Goal: Transaction & Acquisition: Purchase product/service

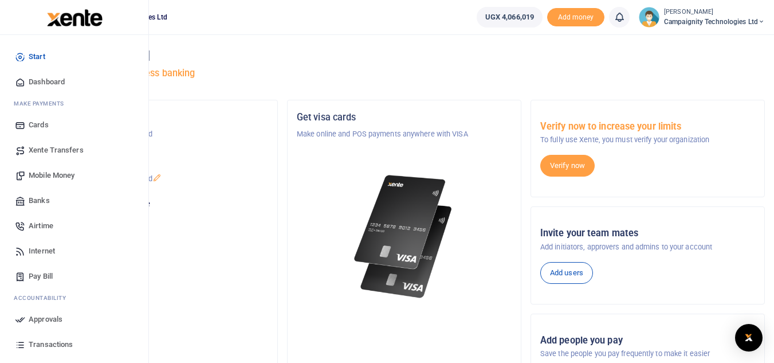
click at [48, 340] on span "Transactions" at bounding box center [51, 344] width 44 height 11
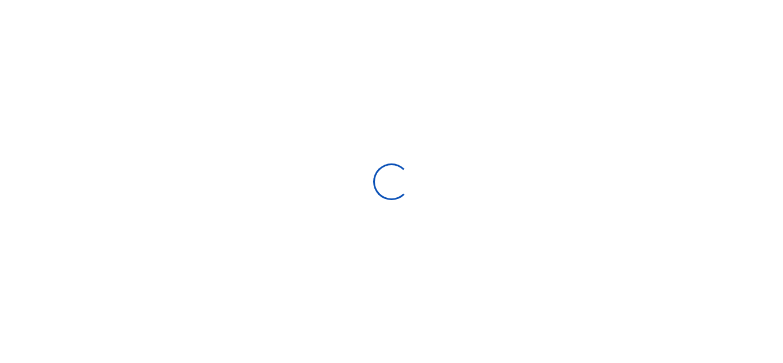
select select
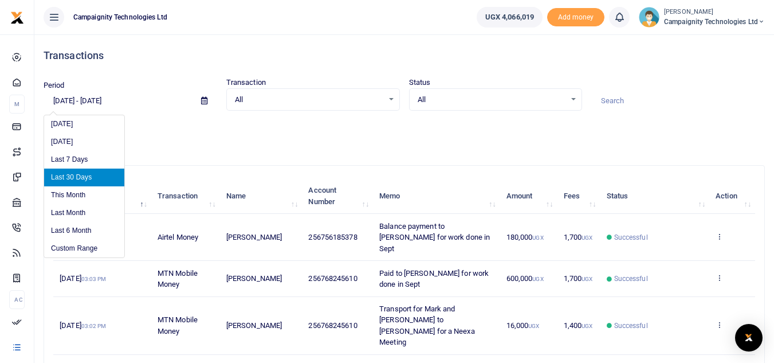
click at [134, 104] on input "[DATE] - [DATE]" at bounding box center [118, 100] width 148 height 19
click at [89, 241] on li "Custom Range" at bounding box center [84, 249] width 80 height 18
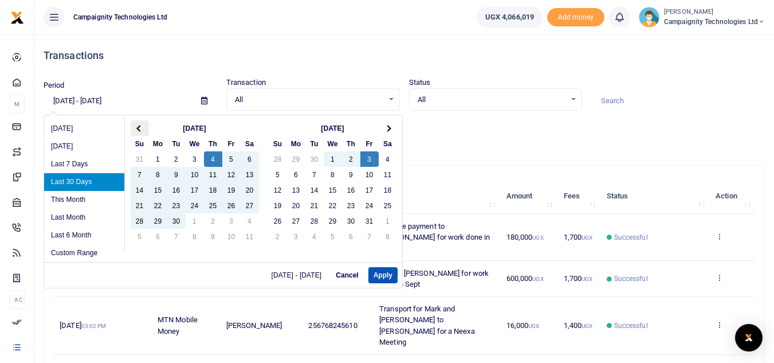
click at [141, 132] on th at bounding box center [140, 127] width 18 height 15
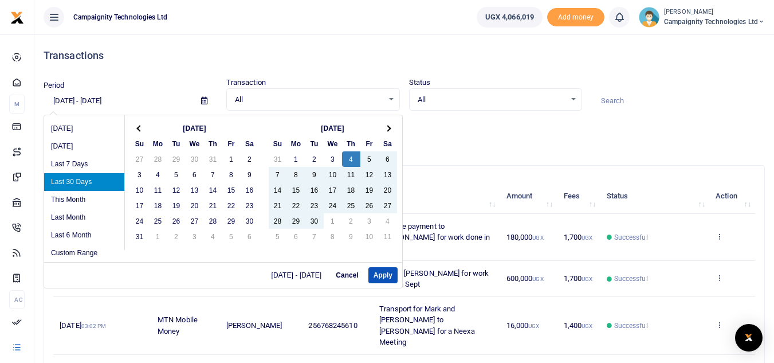
click at [141, 132] on th at bounding box center [140, 127] width 18 height 15
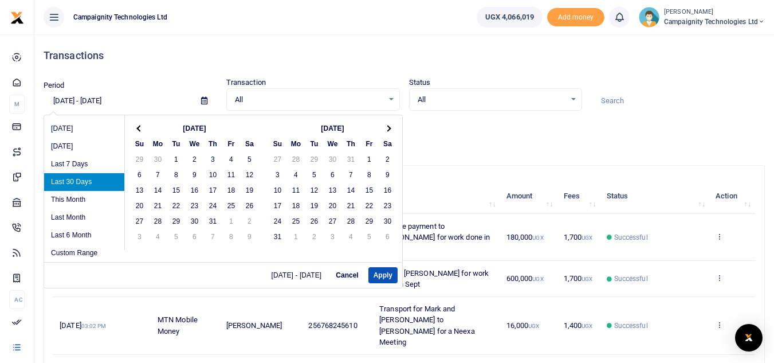
click at [141, 132] on th at bounding box center [140, 127] width 18 height 15
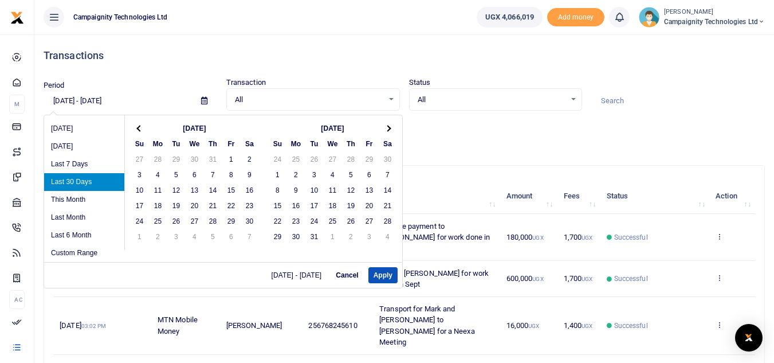
click at [141, 132] on th at bounding box center [140, 127] width 18 height 15
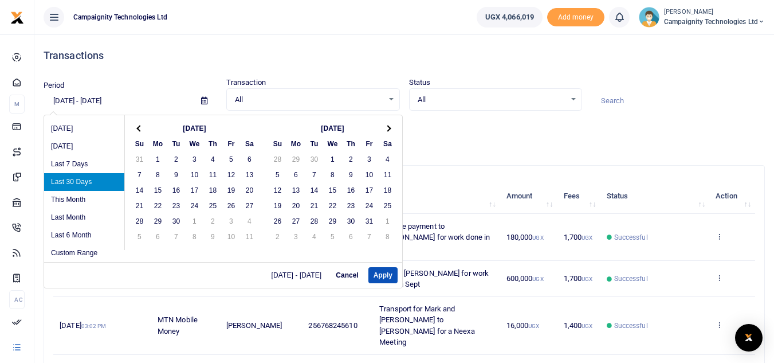
click at [141, 132] on th at bounding box center [140, 127] width 18 height 15
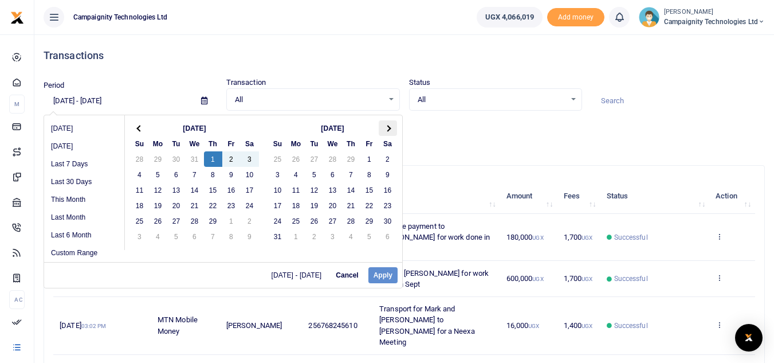
click at [386, 123] on th at bounding box center [388, 127] width 18 height 15
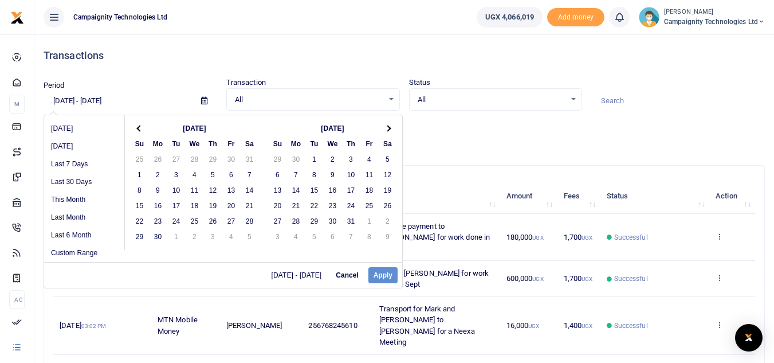
click at [386, 123] on th at bounding box center [388, 127] width 18 height 15
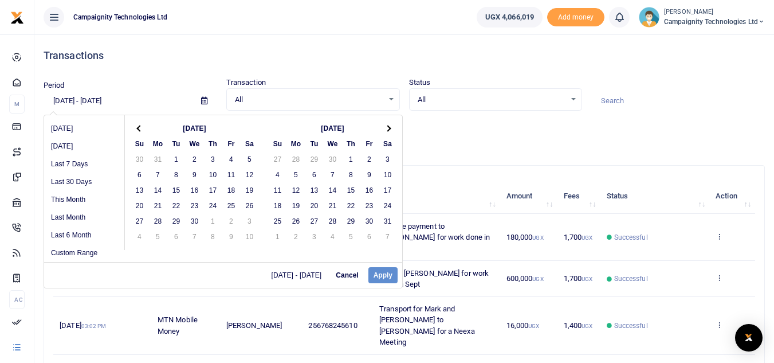
click at [386, 123] on th at bounding box center [388, 127] width 18 height 15
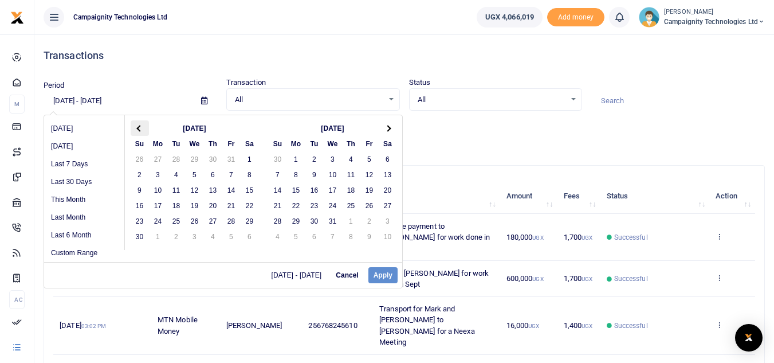
click at [139, 131] on span at bounding box center [139, 128] width 6 height 6
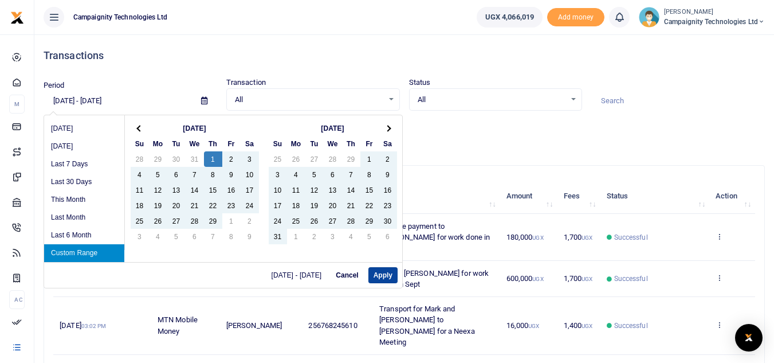
click at [389, 270] on button "Apply" at bounding box center [382, 275] width 29 height 16
type input "02/01/2024 - 10/03/2025"
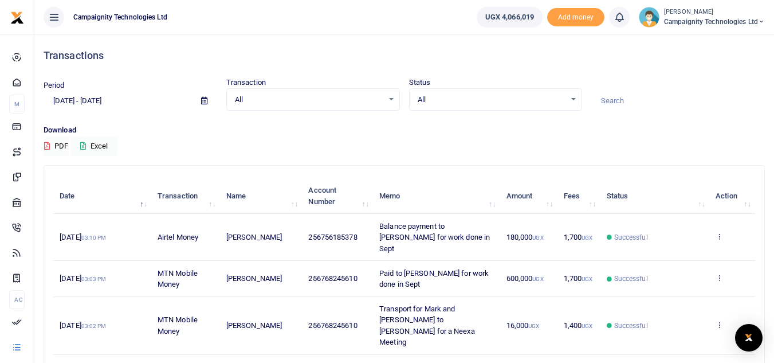
click at [618, 100] on input at bounding box center [678, 100] width 174 height 19
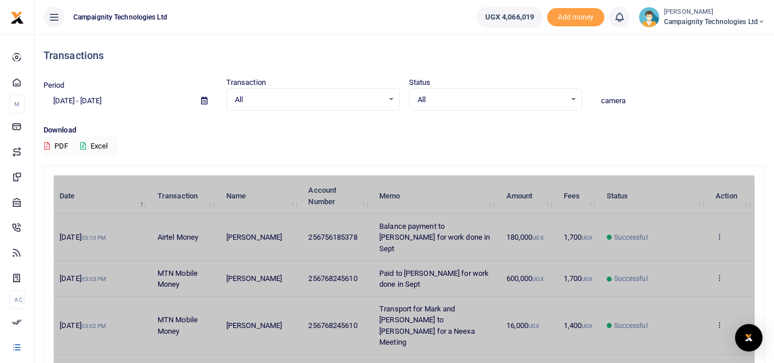
type input "camera"
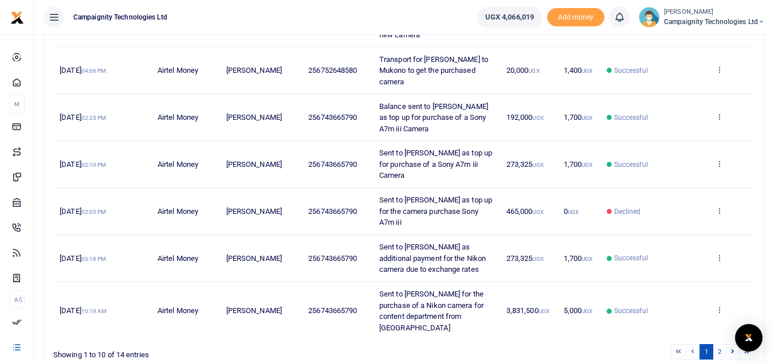
scroll to position [336, 0]
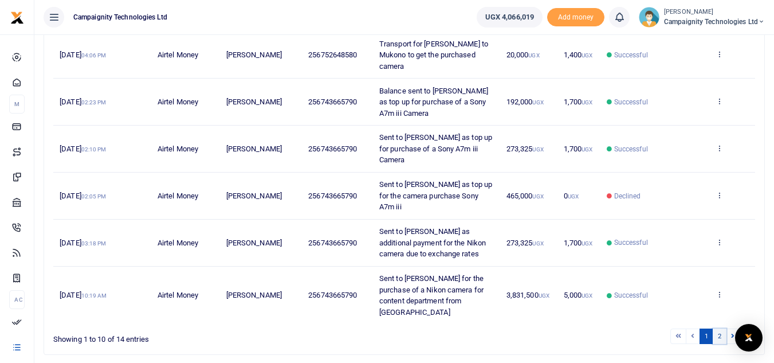
click at [717, 328] on link "2" at bounding box center [720, 335] width 14 height 15
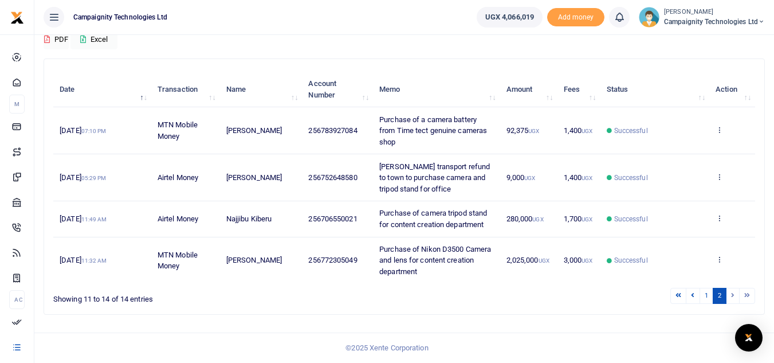
scroll to position [107, 0]
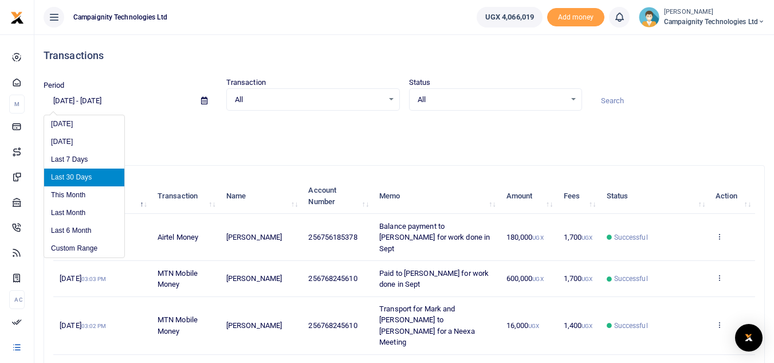
click at [124, 105] on input "[DATE] - [DATE]" at bounding box center [118, 100] width 148 height 19
click at [93, 249] on li "Custom Range" at bounding box center [84, 249] width 80 height 18
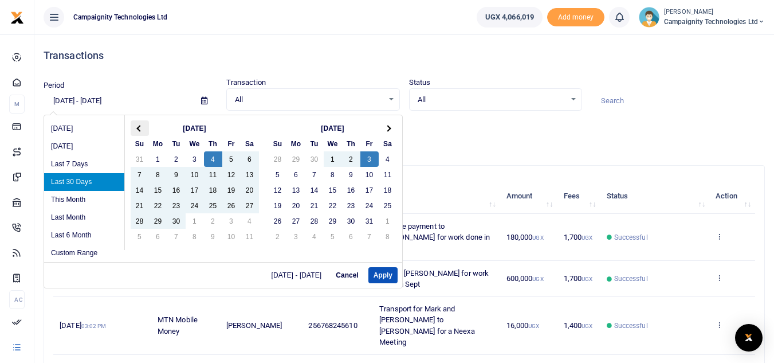
click at [140, 128] on span at bounding box center [139, 128] width 6 height 6
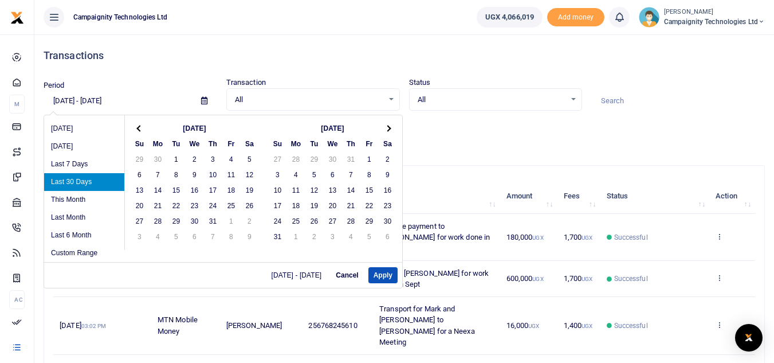
click at [140, 128] on span at bounding box center [139, 128] width 6 height 6
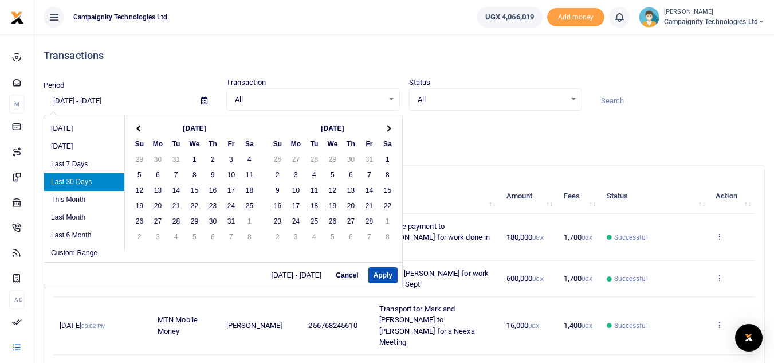
click at [140, 128] on span at bounding box center [139, 128] width 6 height 6
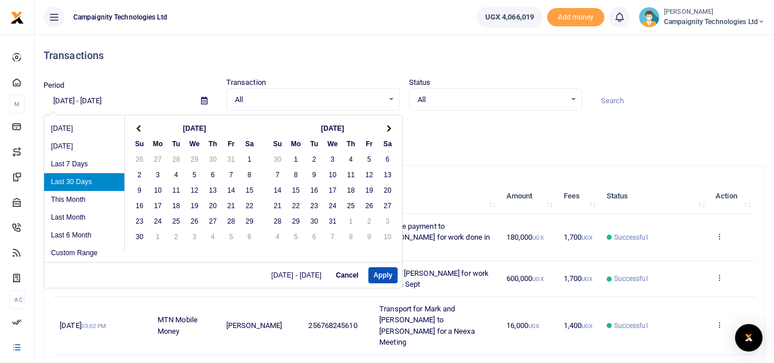
click at [140, 128] on span at bounding box center [139, 128] width 6 height 6
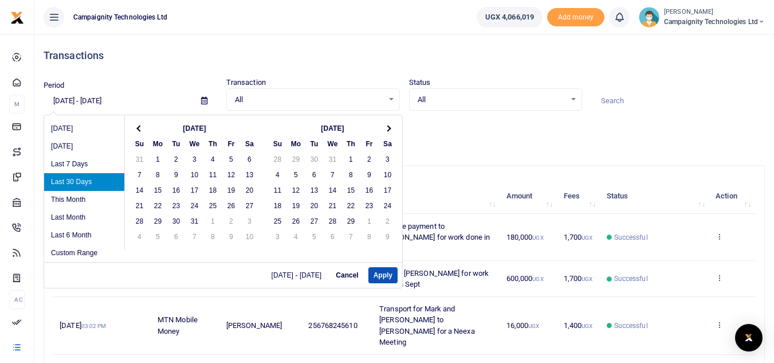
click at [140, 128] on span at bounding box center [139, 128] width 6 height 6
click at [388, 129] on span at bounding box center [387, 128] width 6 height 6
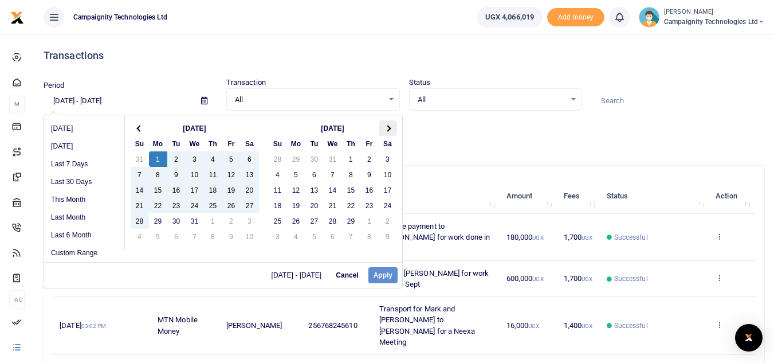
click at [387, 130] on span at bounding box center [387, 128] width 6 height 6
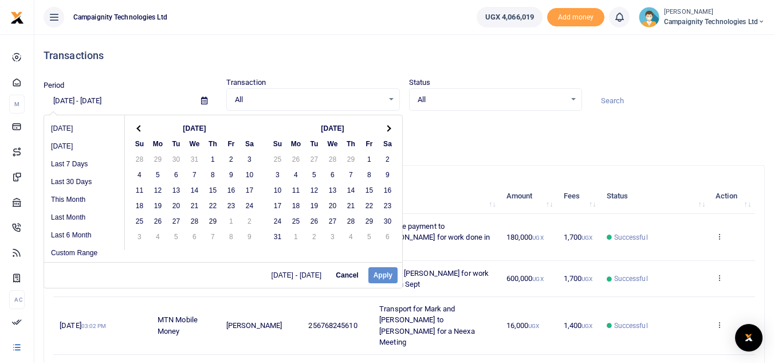
click at [387, 130] on span at bounding box center [387, 128] width 6 height 6
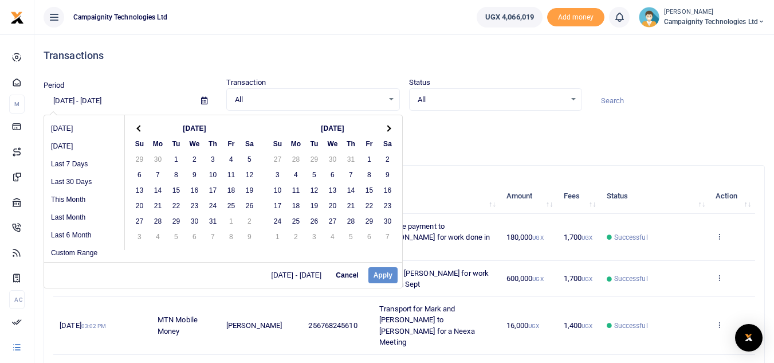
click at [387, 130] on span at bounding box center [387, 128] width 6 height 6
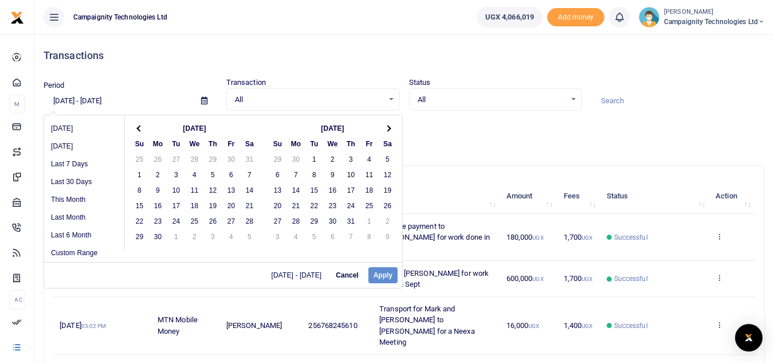
click at [387, 130] on span at bounding box center [387, 128] width 6 height 6
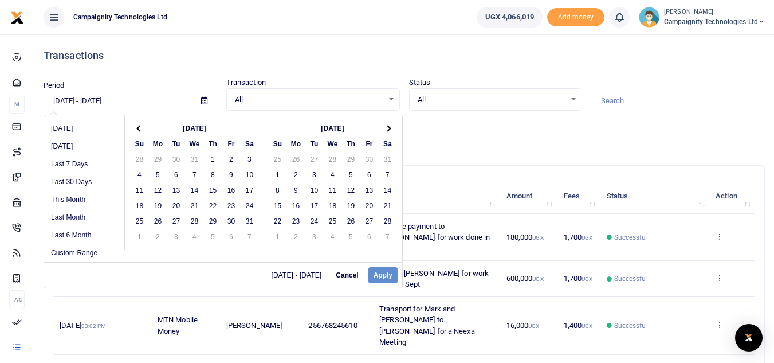
click at [387, 130] on span at bounding box center [387, 128] width 6 height 6
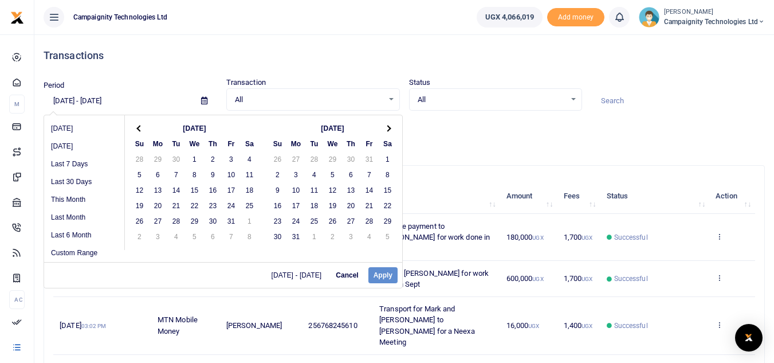
click at [387, 130] on span at bounding box center [387, 128] width 6 height 6
click at [139, 129] on span at bounding box center [139, 128] width 6 height 6
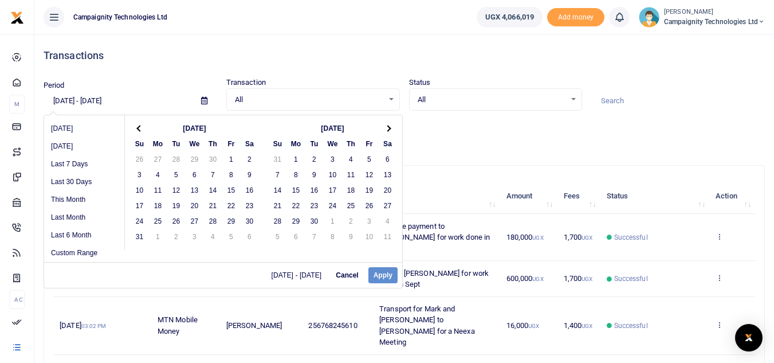
click at [139, 129] on span at bounding box center [139, 128] width 6 height 6
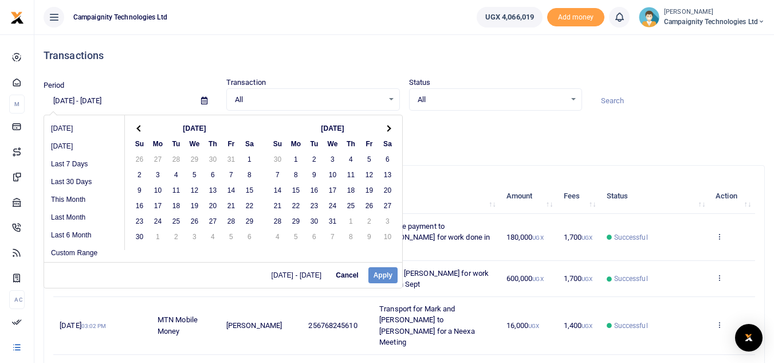
click at [139, 129] on span at bounding box center [139, 128] width 6 height 6
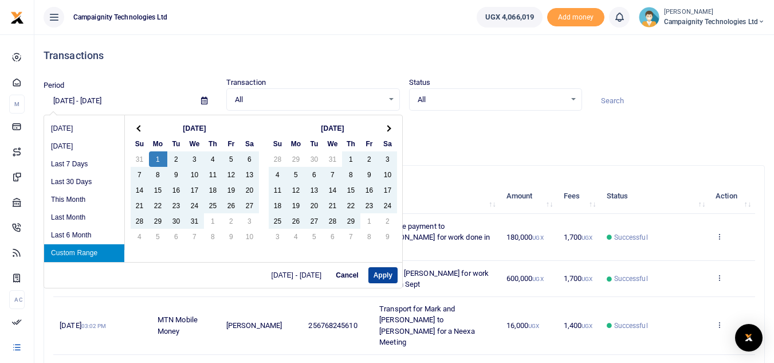
click at [382, 270] on button "Apply" at bounding box center [382, 275] width 29 height 16
type input "01/01/2024 - 10/01/2025"
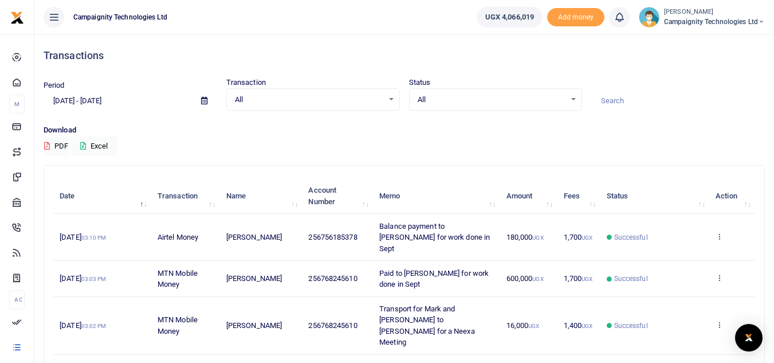
click at [646, 99] on input at bounding box center [678, 100] width 174 height 19
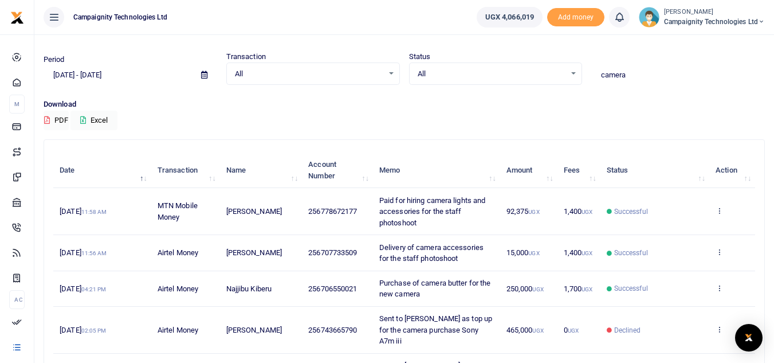
scroll to position [343, 0]
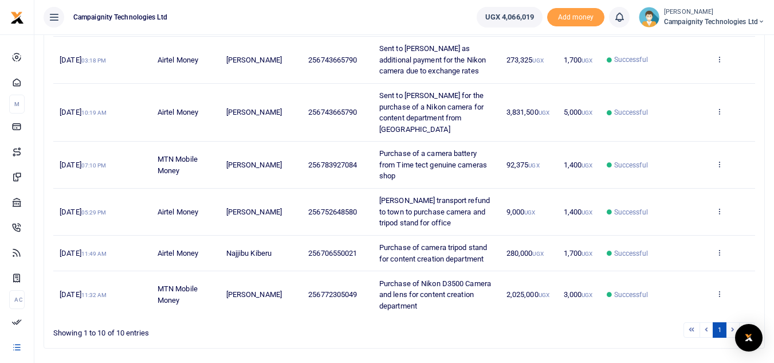
click at [732, 322] on li at bounding box center [733, 329] width 13 height 15
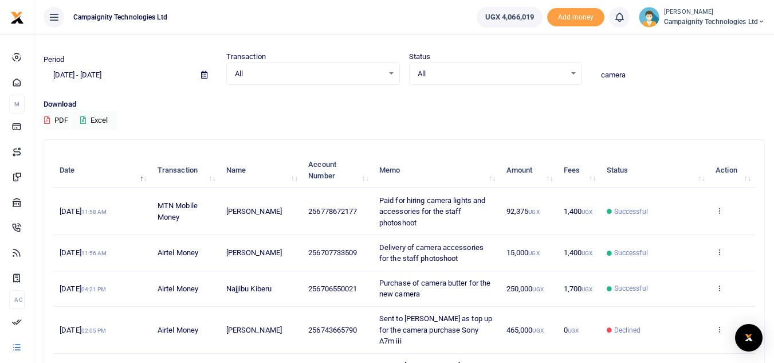
click at [642, 70] on input "camera" at bounding box center [678, 74] width 174 height 19
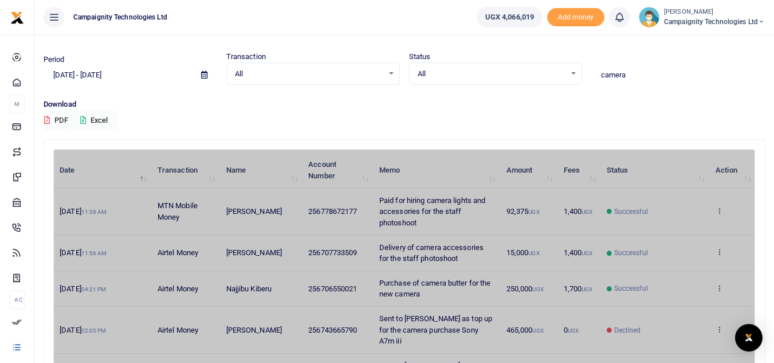
type input "camera"
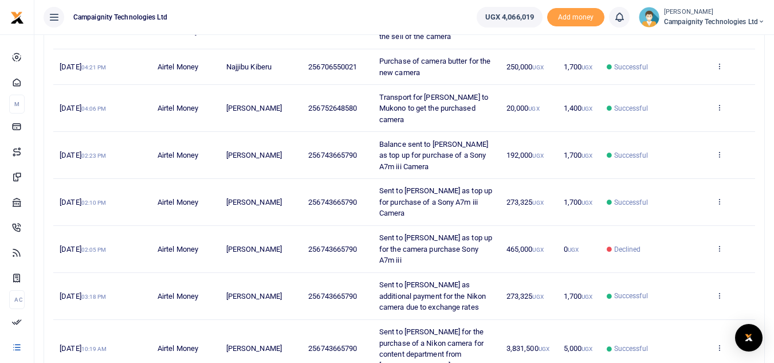
scroll to position [274, 0]
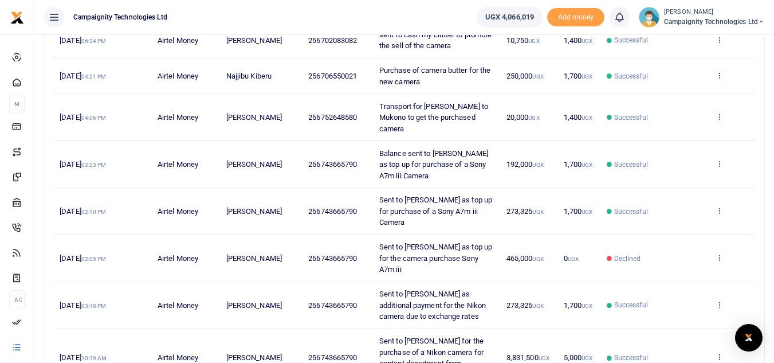
click at [568, 256] on small "UGX" at bounding box center [573, 259] width 11 height 6
click at [720, 253] on icon at bounding box center [719, 257] width 7 height 8
click at [675, 256] on link "View details" at bounding box center [677, 260] width 91 height 16
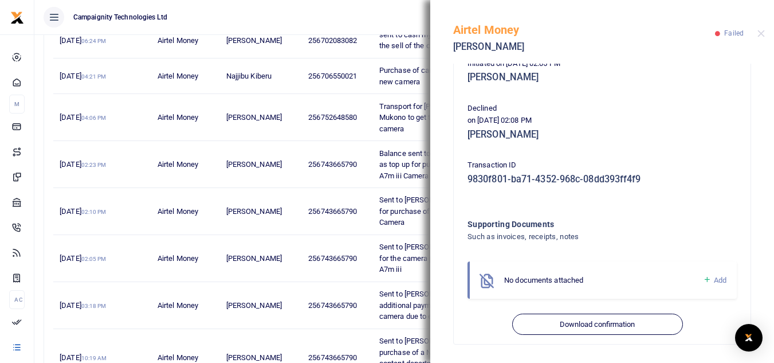
scroll to position [0, 0]
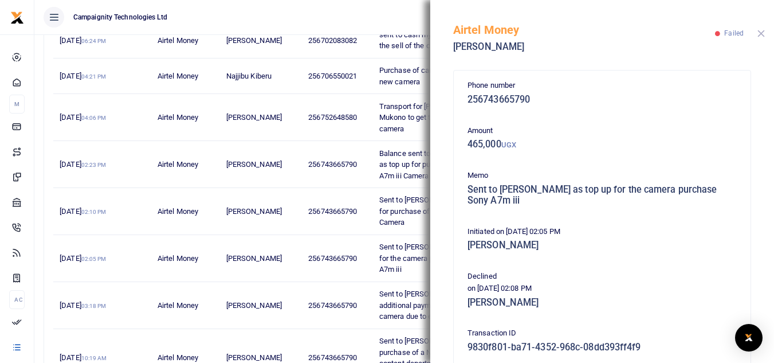
click at [760, 36] on button "Close" at bounding box center [760, 33] width 7 height 7
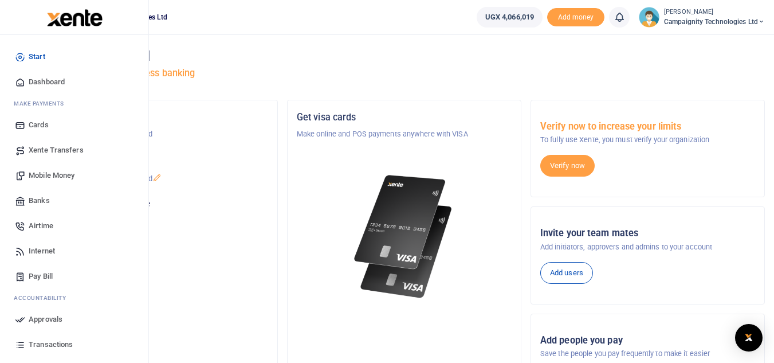
click at [53, 342] on span "Transactions" at bounding box center [51, 344] width 44 height 11
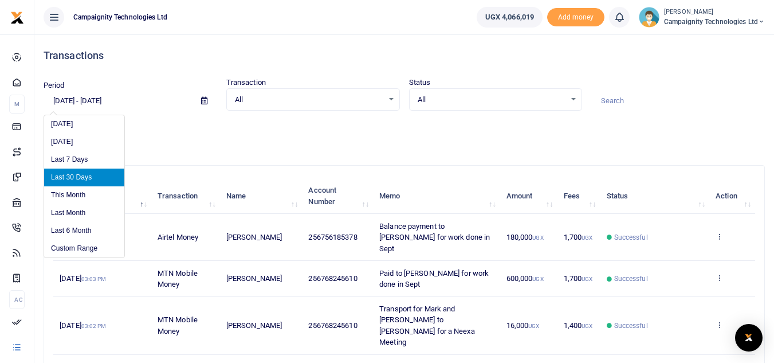
click at [126, 101] on input "[DATE] - [DATE]" at bounding box center [118, 100] width 148 height 19
click at [92, 207] on li "Last Month" at bounding box center [84, 213] width 80 height 18
type input "[DATE] - [DATE]"
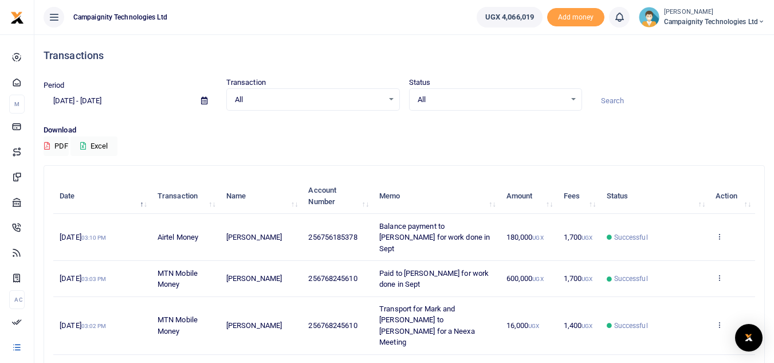
click at [626, 100] on input at bounding box center [678, 100] width 174 height 19
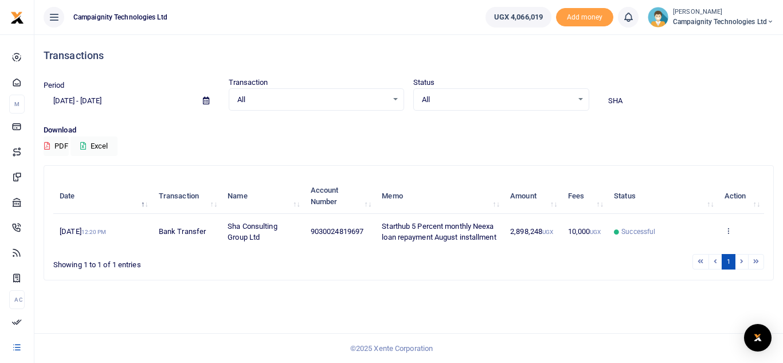
type input "SHA"
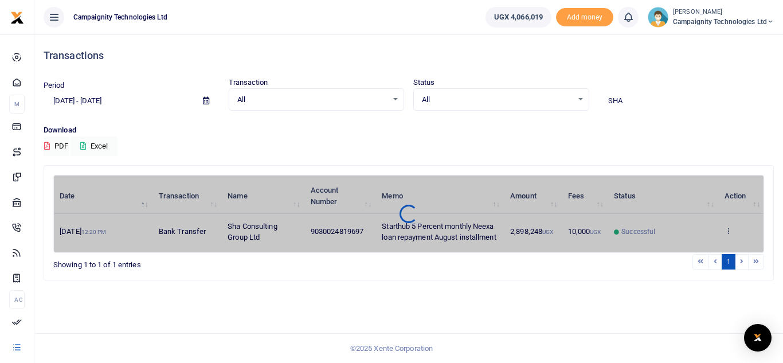
drag, startPoint x: 364, startPoint y: 237, endPoint x: 335, endPoint y: 239, distance: 29.3
click at [335, 239] on div "Date Transaction Name Account Number Memo Amount Fees Status Action [DATE] 12:2…" at bounding box center [408, 214] width 711 height 78
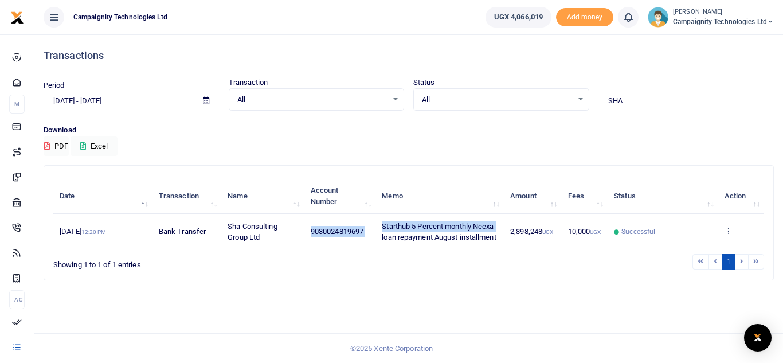
drag, startPoint x: 311, startPoint y: 237, endPoint x: 382, endPoint y: 235, distance: 71.7
click at [382, 235] on tr "[DATE] 12:20 PM Bank Transfer Sha Consulting Group Ltd 9030024819697 Starthub 5…" at bounding box center [408, 231] width 711 height 35
click at [382, 235] on span "Starthub 5 Percent monthly Neexa loan repayment August installment" at bounding box center [439, 232] width 114 height 20
drag, startPoint x: 310, startPoint y: 237, endPoint x: 364, endPoint y: 242, distance: 54.7
click at [364, 242] on td "9030024819697" at bounding box center [339, 231] width 71 height 35
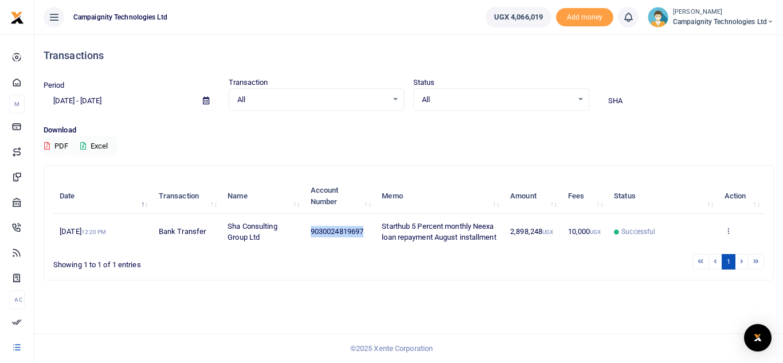
copy span "9030024819697"
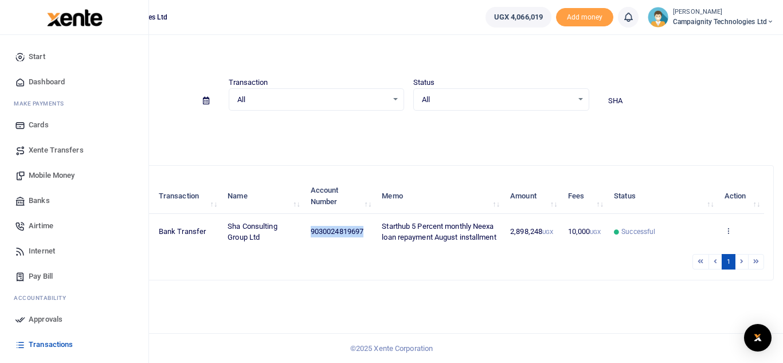
click at [47, 196] on span "Banks" at bounding box center [39, 200] width 21 height 11
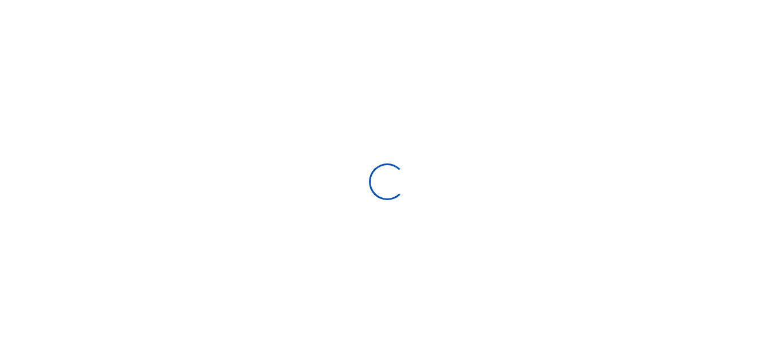
select select
select select "Loading bundles"
select select
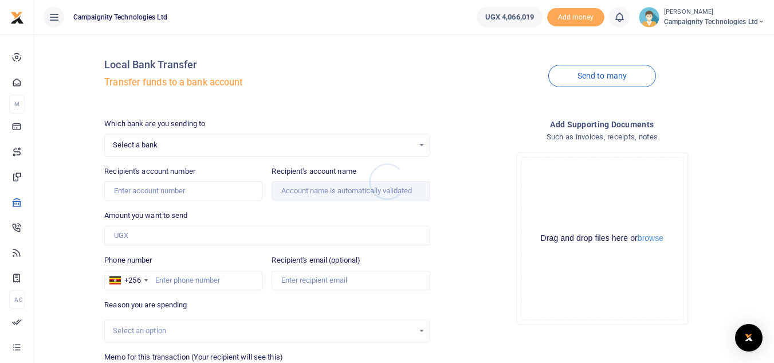
click at [176, 146] on div at bounding box center [387, 181] width 774 height 363
click at [176, 146] on span "Select a bank" at bounding box center [263, 144] width 300 height 11
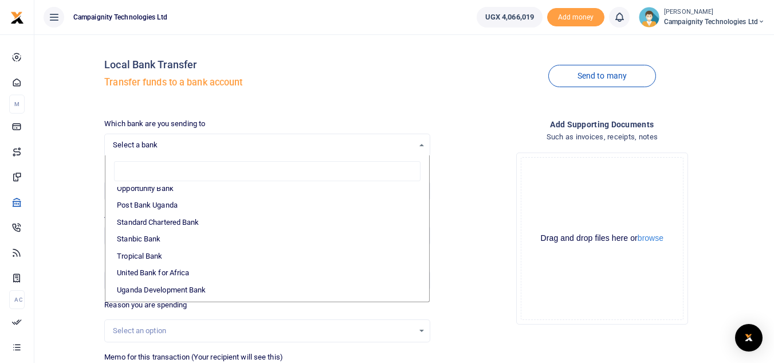
scroll to position [342, 0]
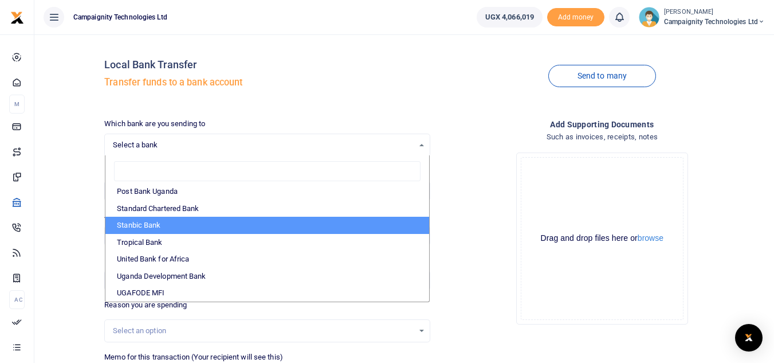
click at [253, 225] on li "Stanbic Bank" at bounding box center [266, 225] width 323 height 17
select select "STANBIC"
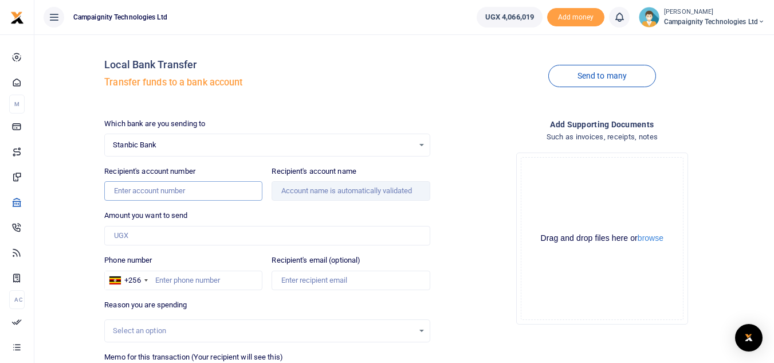
click at [199, 187] on input "Recipient's account number" at bounding box center [183, 190] width 158 height 19
paste input "9030024819697"
type input "9030024819697"
click at [162, 229] on input "Amount you want to send" at bounding box center [266, 235] width 325 height 19
type input "242,550"
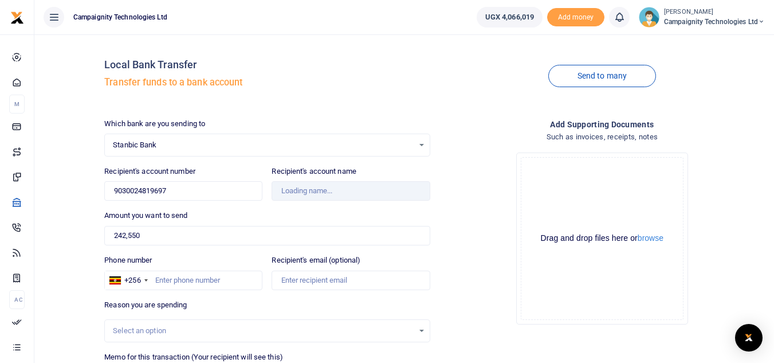
type input "Sha Consulting Group Ltd"
type input "242,552"
click at [206, 278] on input "Phone number" at bounding box center [183, 279] width 158 height 19
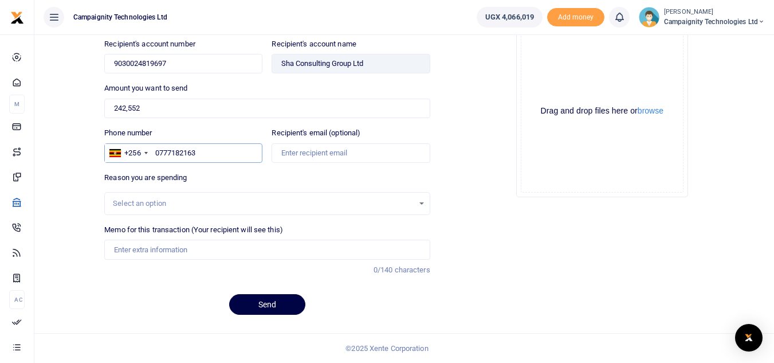
type input "0777182163"
click at [214, 201] on div "Select an option" at bounding box center [263, 203] width 300 height 11
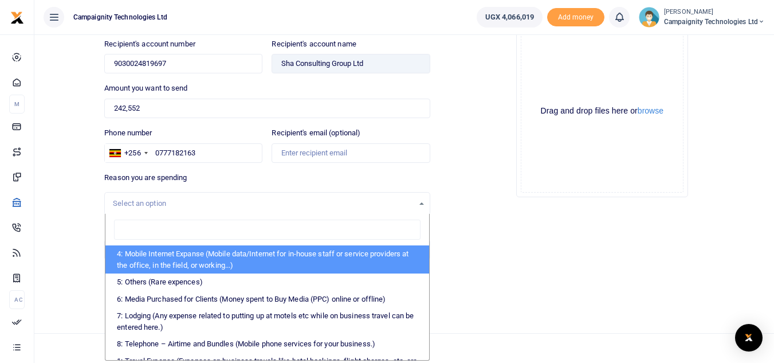
click at [511, 206] on div "Drop your files here Drag and drop files here or browse Powered by Uppy" at bounding box center [601, 111] width 325 height 190
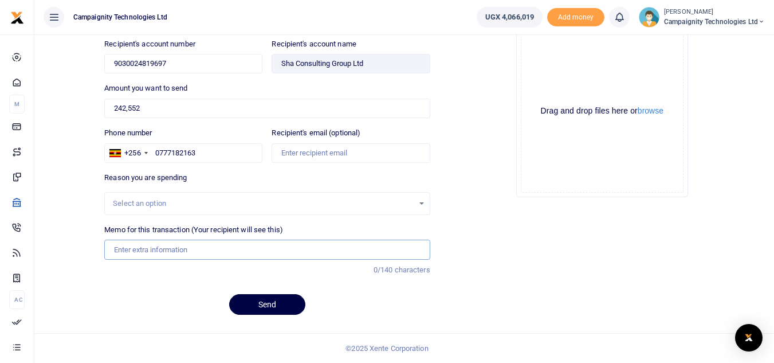
click at [221, 243] on input "Memo for this transaction (Your recipient will see this)" at bounding box center [266, 249] width 325 height 19
type input "Starthub Loan Repayment Sept 2025"
click at [278, 301] on button "Send" at bounding box center [267, 304] width 76 height 21
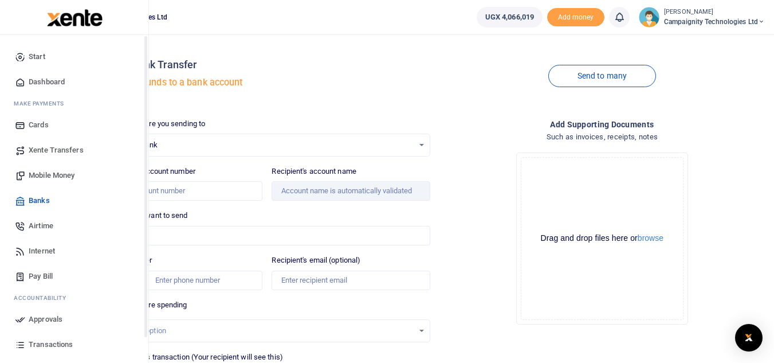
click at [46, 324] on span "Approvals" at bounding box center [46, 318] width 34 height 11
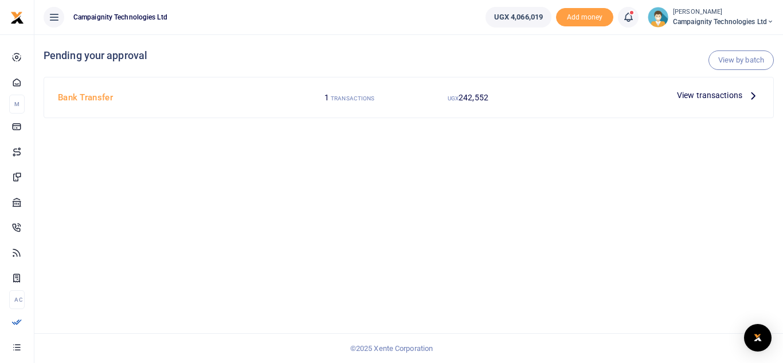
click at [707, 100] on span "View transactions" at bounding box center [709, 95] width 65 height 13
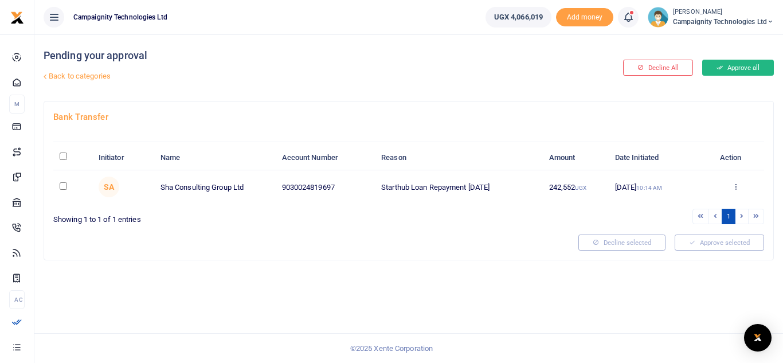
click at [745, 70] on button "Approve all" at bounding box center [738, 68] width 72 height 16
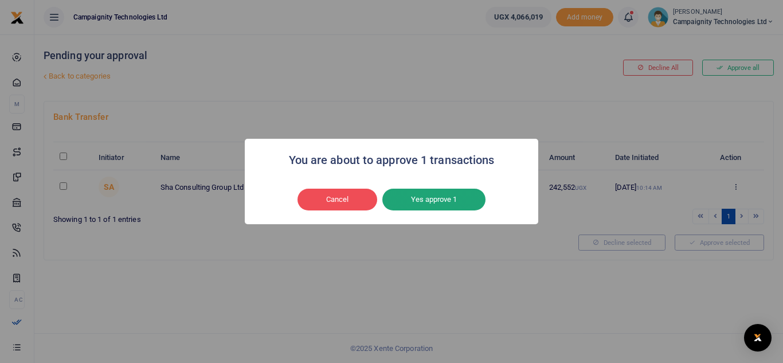
click at [437, 207] on button "Yes approve 1" at bounding box center [433, 200] width 103 height 22
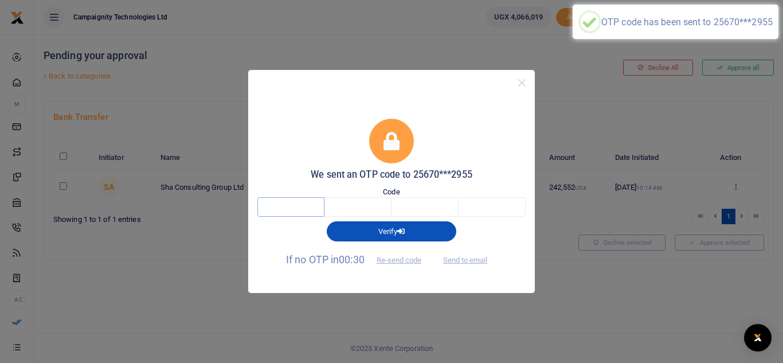
click at [301, 206] on input "text" at bounding box center [290, 206] width 67 height 19
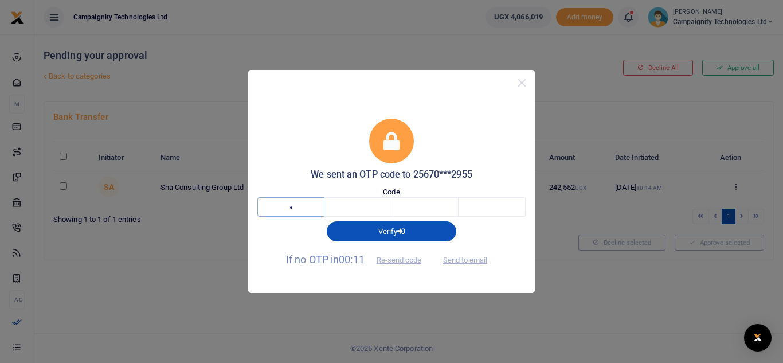
type input "7"
type input "2"
type input "7"
type input "8"
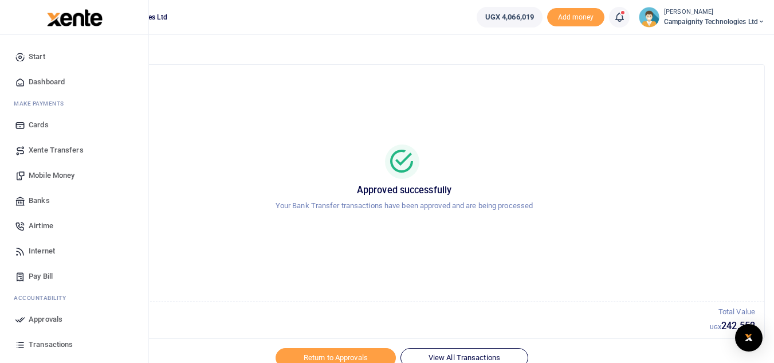
click at [53, 340] on span "Transactions" at bounding box center [51, 344] width 44 height 11
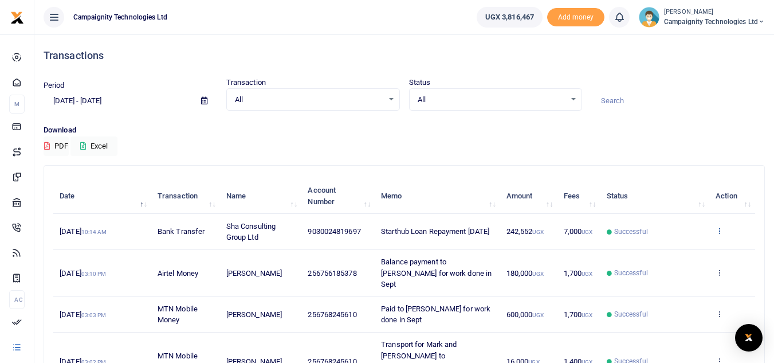
click at [719, 233] on icon at bounding box center [719, 230] width 7 height 8
click at [686, 249] on link "View details" at bounding box center [677, 250] width 91 height 16
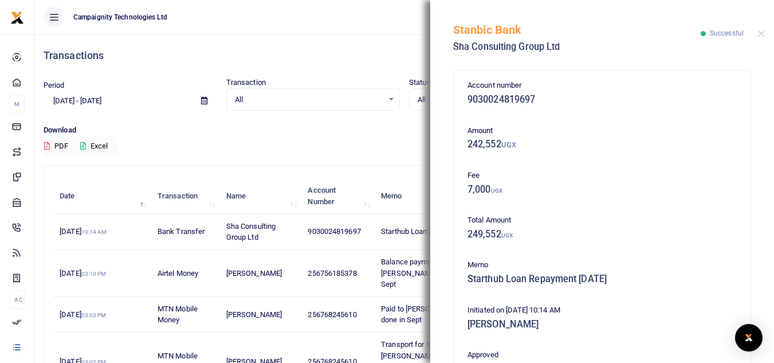
scroll to position [246, 0]
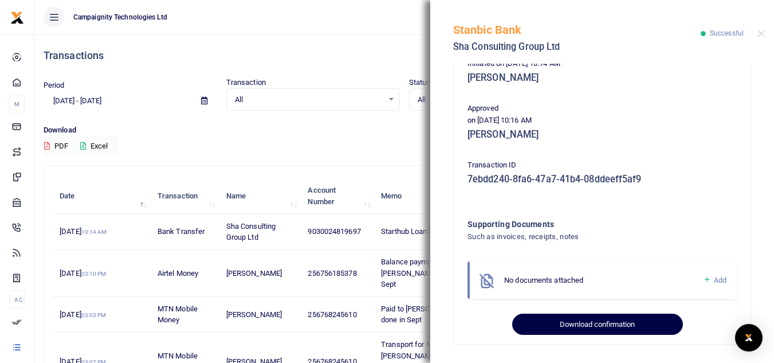
click at [630, 332] on button "Download confirmation" at bounding box center [597, 324] width 170 height 22
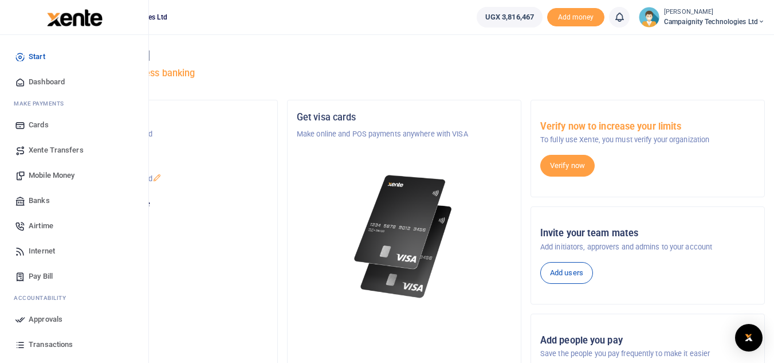
click at [52, 343] on span "Transactions" at bounding box center [51, 344] width 44 height 11
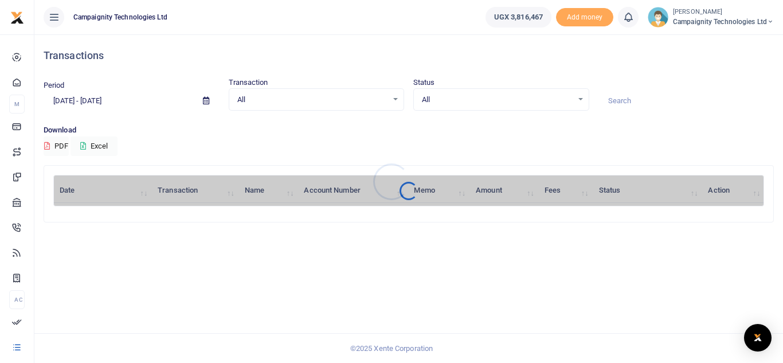
click at [146, 102] on div at bounding box center [391, 181] width 783 height 363
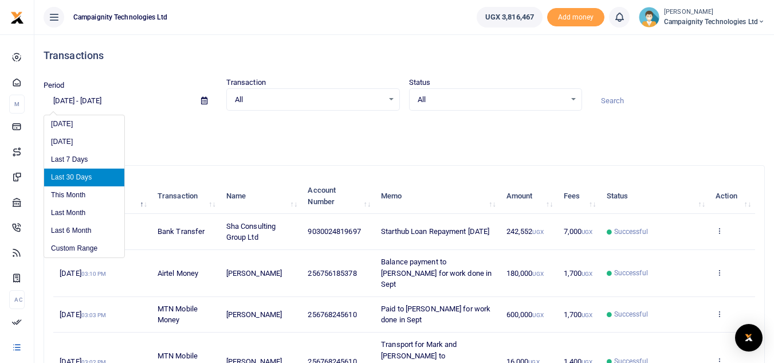
click at [137, 101] on input "[DATE] - [DATE]" at bounding box center [118, 100] width 148 height 19
click at [90, 230] on li "Last 6 Month" at bounding box center [84, 231] width 80 height 18
type input "[DATE] - [DATE]"
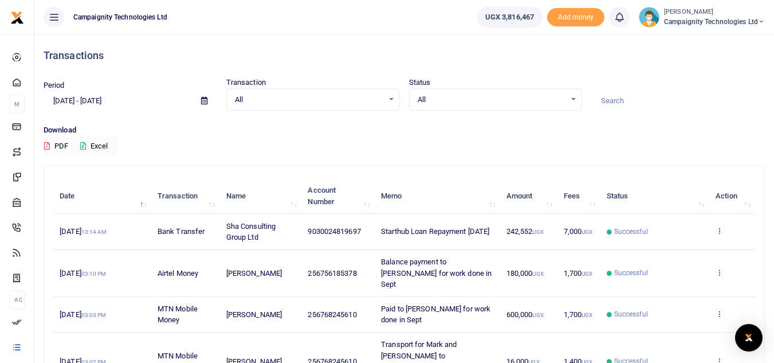
click at [627, 105] on input at bounding box center [678, 100] width 174 height 19
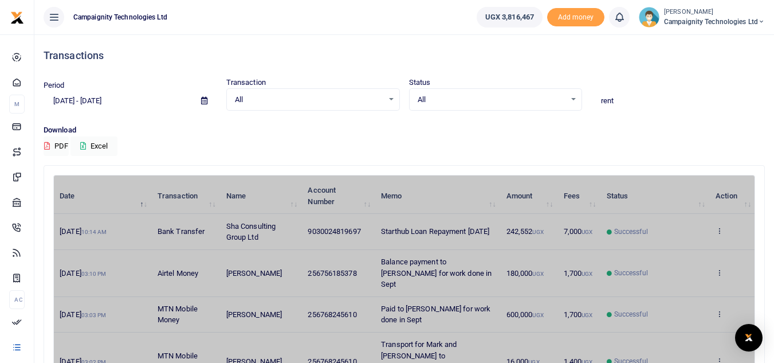
type input "rent"
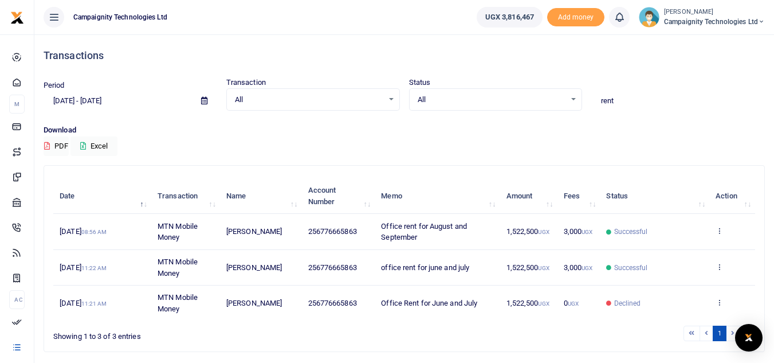
drag, startPoint x: 320, startPoint y: 232, endPoint x: 325, endPoint y: 250, distance: 18.9
click at [325, 250] on td "256776665863" at bounding box center [337, 268] width 73 height 36
drag, startPoint x: 320, startPoint y: 230, endPoint x: 367, endPoint y: 234, distance: 46.6
click at [367, 234] on td "256776665863" at bounding box center [337, 232] width 73 height 36
copy span "776665863"
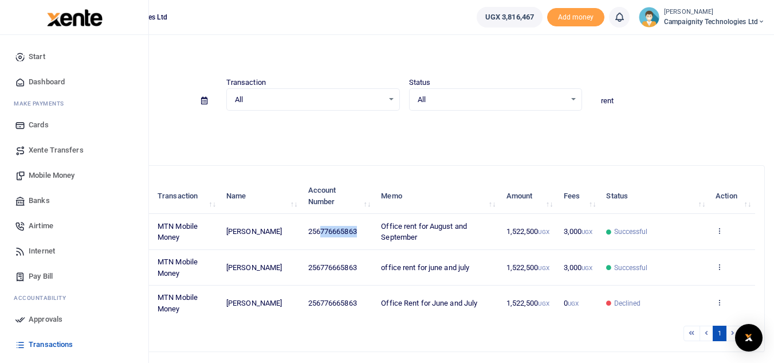
click at [48, 178] on span "Mobile Money" at bounding box center [52, 175] width 46 height 11
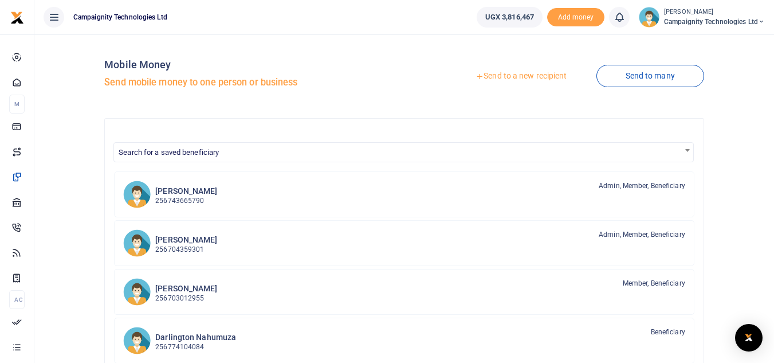
click at [519, 76] on link "Send to a new recipient" at bounding box center [521, 76] width 150 height 21
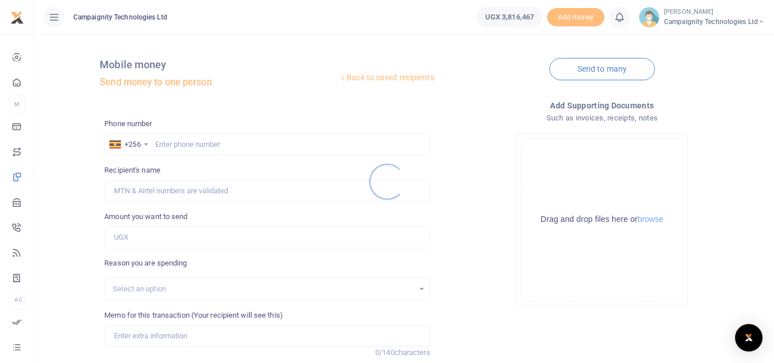
click at [230, 144] on div at bounding box center [387, 181] width 774 height 363
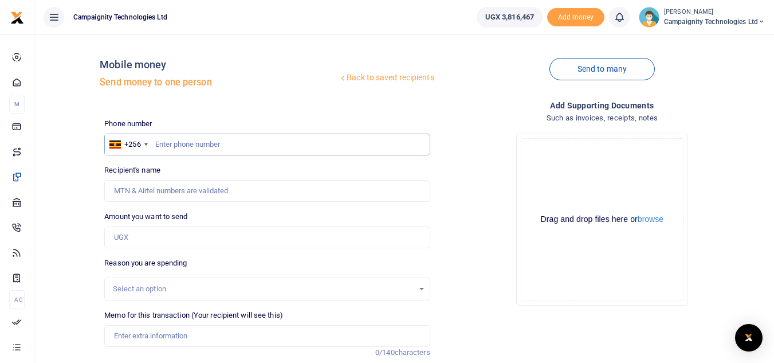
click at [230, 144] on input "text" at bounding box center [266, 145] width 325 height 22
paste input "776665863"
type input "776665863"
type input "Mugabi James"
type input "776665863"
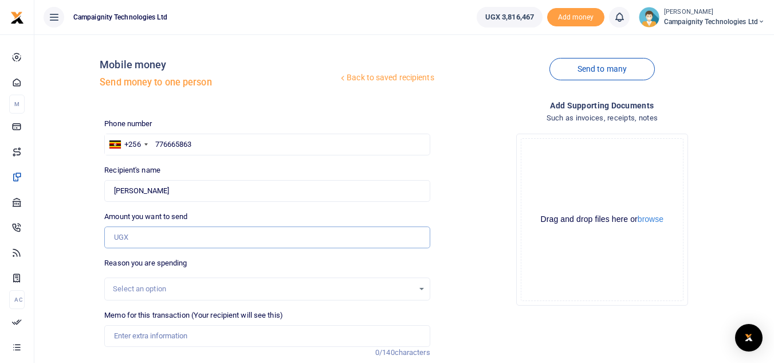
click at [150, 231] on input "Amount you want to send" at bounding box center [266, 237] width 325 height 22
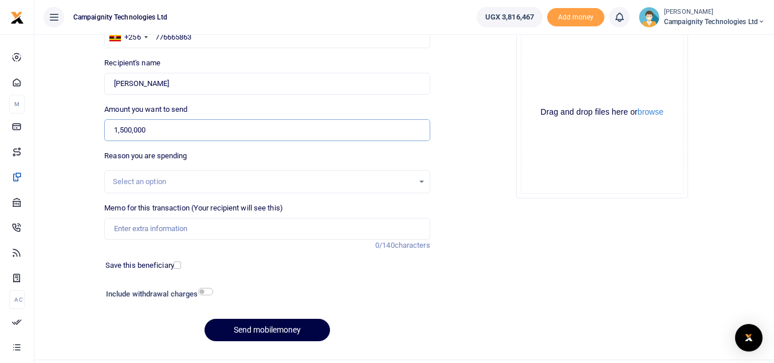
type input "1,500,000"
click at [202, 229] on input "Memo for this transaction (Your recipient will see this)" at bounding box center [266, 229] width 325 height 22
type input "R"
click at [174, 231] on input "Office rent for Feb to March" at bounding box center [266, 229] width 325 height 22
click at [206, 231] on input "Office rent for Oct to March" at bounding box center [266, 229] width 325 height 22
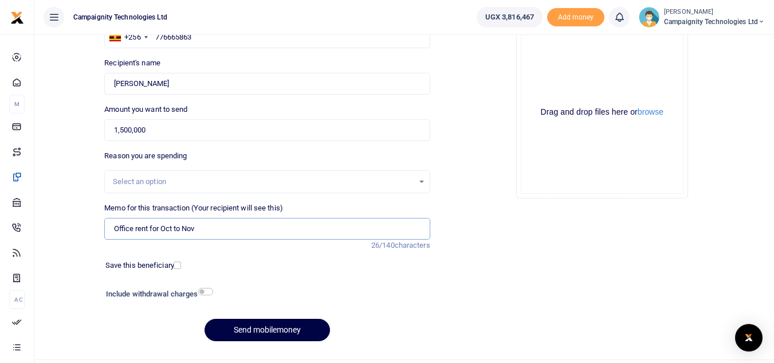
type input "Office rent for Oct to Nov"
click at [206, 290] on input "checkbox" at bounding box center [205, 291] width 15 height 7
checkbox input "true"
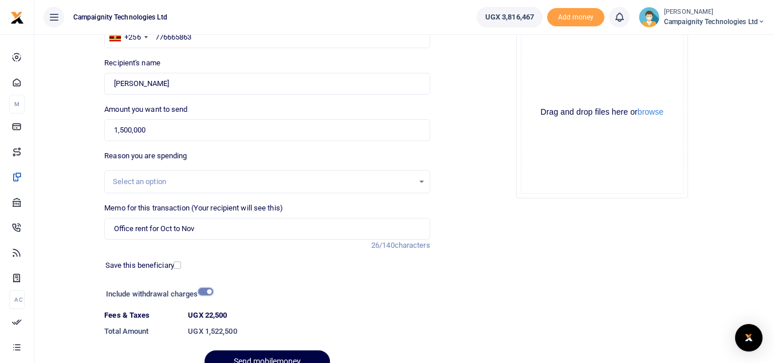
scroll to position [165, 0]
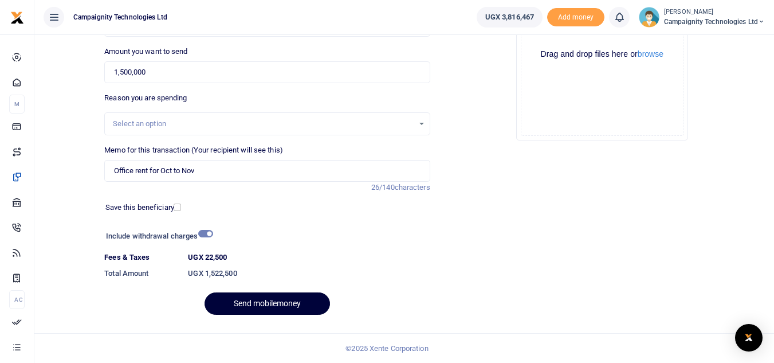
click at [263, 298] on button "Send mobilemoney" at bounding box center [267, 303] width 125 height 22
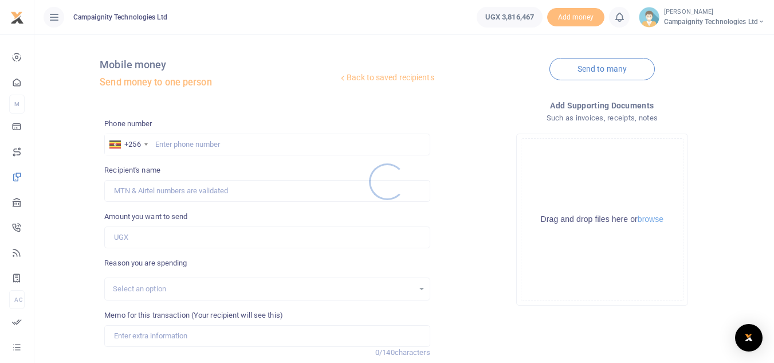
scroll to position [134, 0]
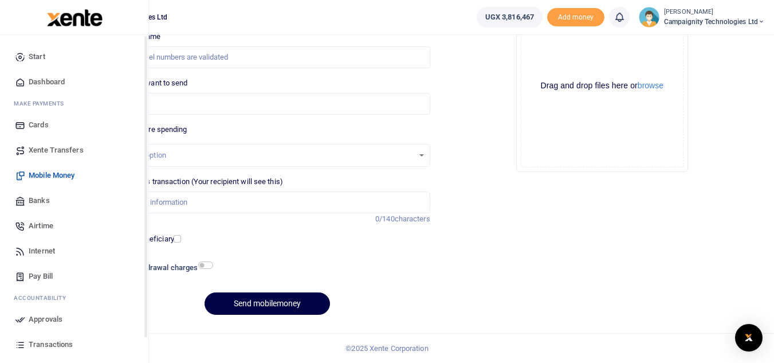
click at [19, 323] on icon at bounding box center [20, 319] width 10 height 10
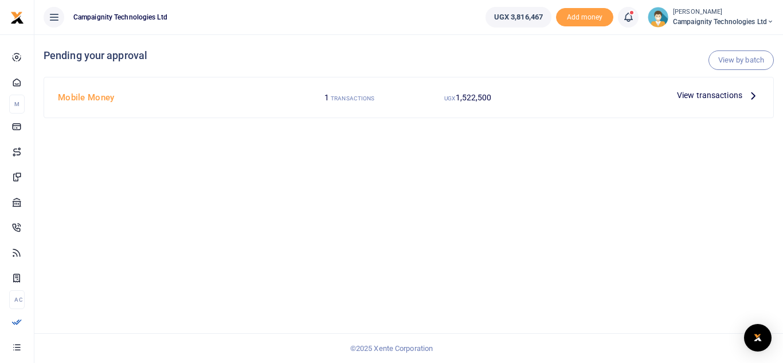
click at [728, 93] on span "View transactions" at bounding box center [709, 95] width 65 height 13
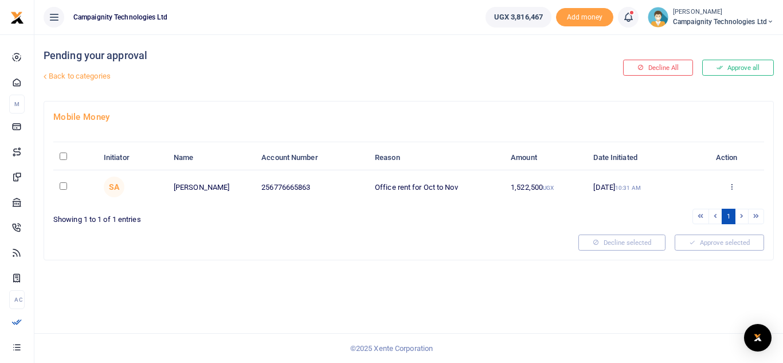
click at [738, 66] on button "Approve all" at bounding box center [738, 68] width 72 height 16
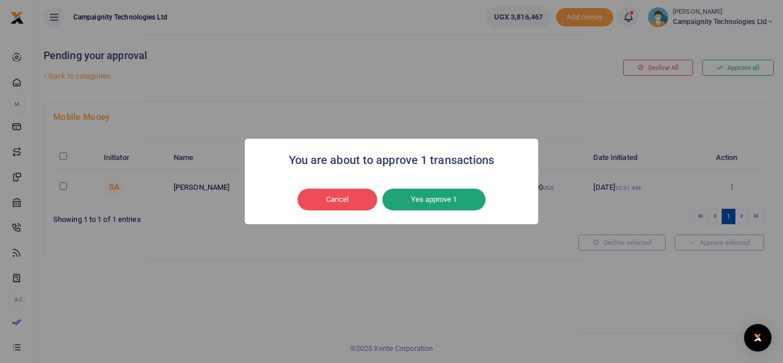
click at [447, 198] on button "Yes approve 1" at bounding box center [433, 200] width 103 height 22
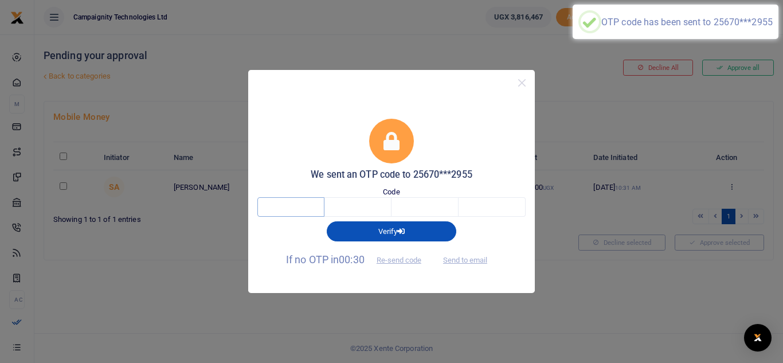
click at [318, 206] on input "text" at bounding box center [290, 206] width 67 height 19
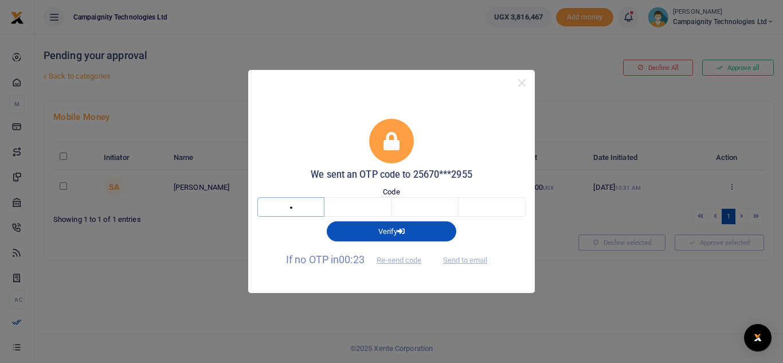
type input "7"
type input "5"
type input "0"
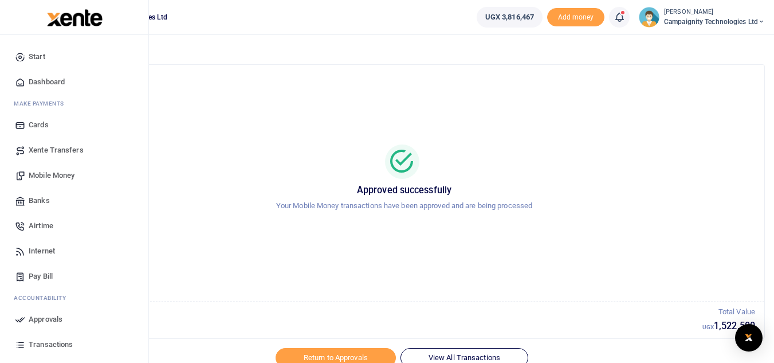
click at [47, 341] on span "Transactions" at bounding box center [51, 344] width 44 height 11
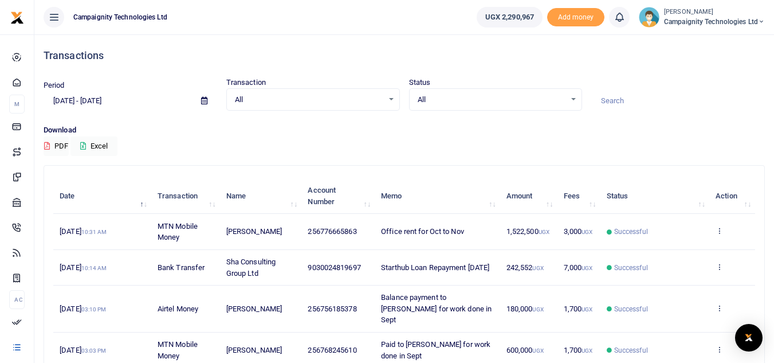
click at [721, 236] on td "View details Send again" at bounding box center [732, 232] width 46 height 36
click at [717, 227] on icon at bounding box center [719, 230] width 7 height 8
click at [684, 250] on link "View details" at bounding box center [677, 250] width 91 height 16
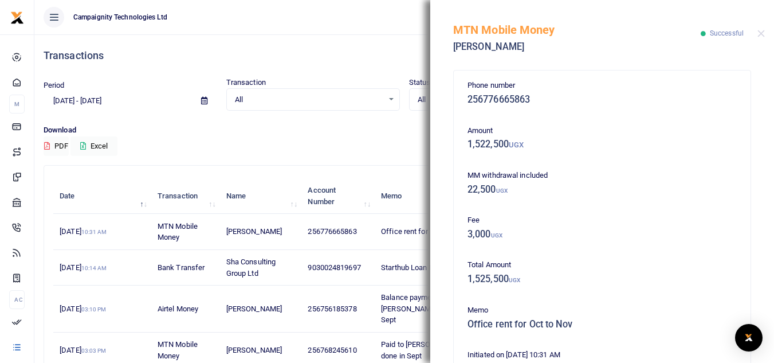
scroll to position [261, 0]
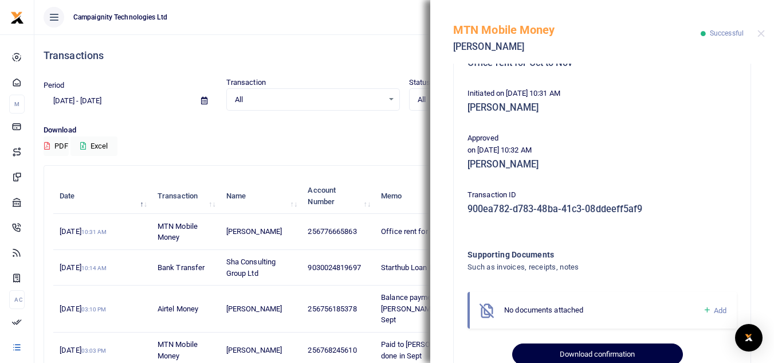
click at [624, 344] on button "Download confirmation" at bounding box center [597, 354] width 170 height 22
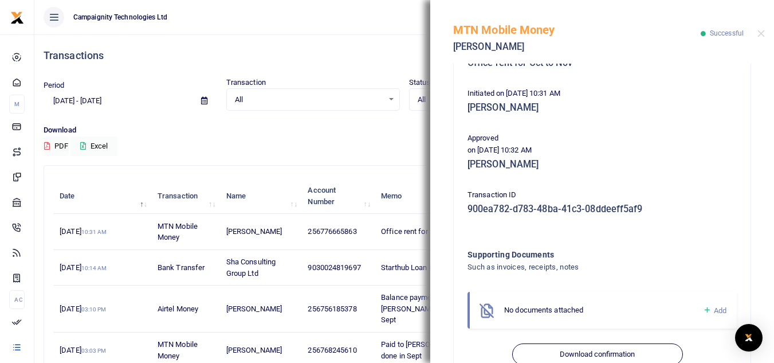
click at [759, 37] on button "Close" at bounding box center [760, 33] width 7 height 7
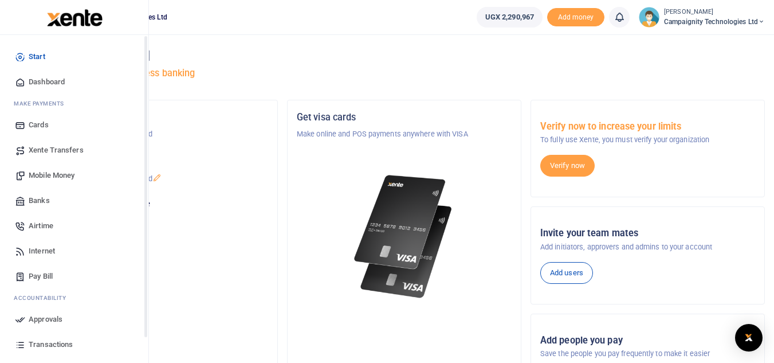
click at [42, 344] on span "Transactions" at bounding box center [51, 344] width 44 height 11
